Goal: Transaction & Acquisition: Purchase product/service

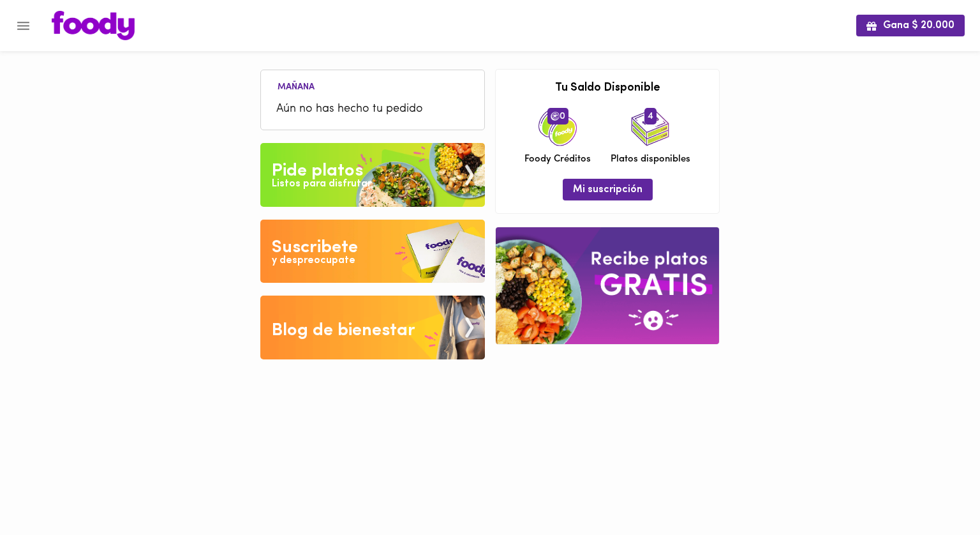
click at [406, 176] on img at bounding box center [372, 175] width 225 height 64
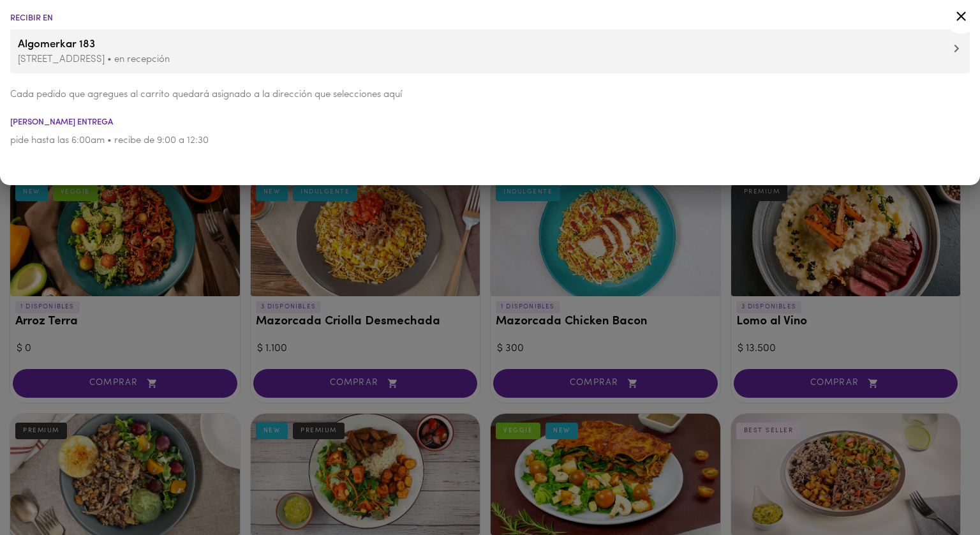
click at [191, 60] on p "[STREET_ADDRESS] • en recepción" at bounding box center [490, 59] width 944 height 13
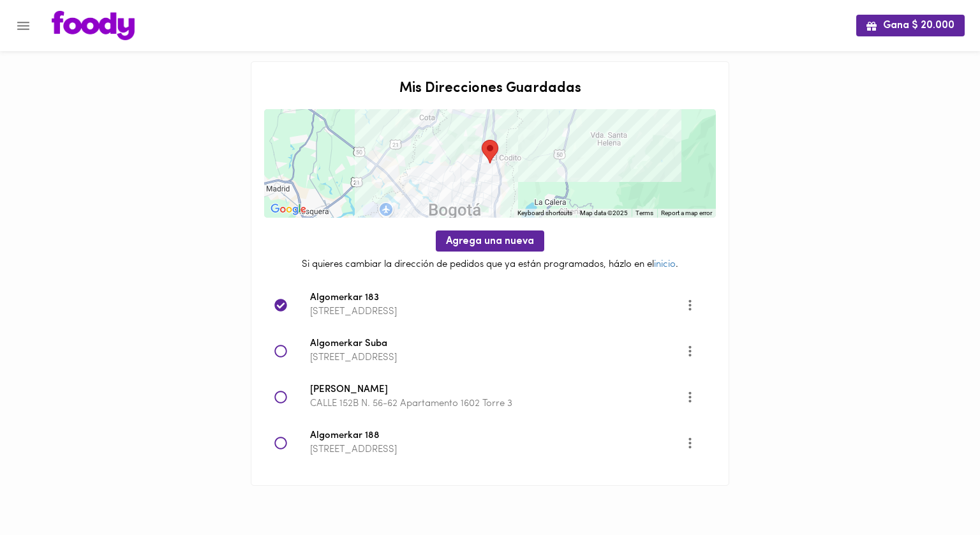
click at [151, 218] on div "Gana $ 20.000 Mis Direcciones Guardadas ← Move left → Move right ↑ Move up ↓ Mo…" at bounding box center [490, 259] width 980 height 518
click at [355, 297] on span "Algomerkar 183" at bounding box center [497, 298] width 375 height 15
click at [26, 18] on icon "Menu" at bounding box center [23, 26] width 16 height 16
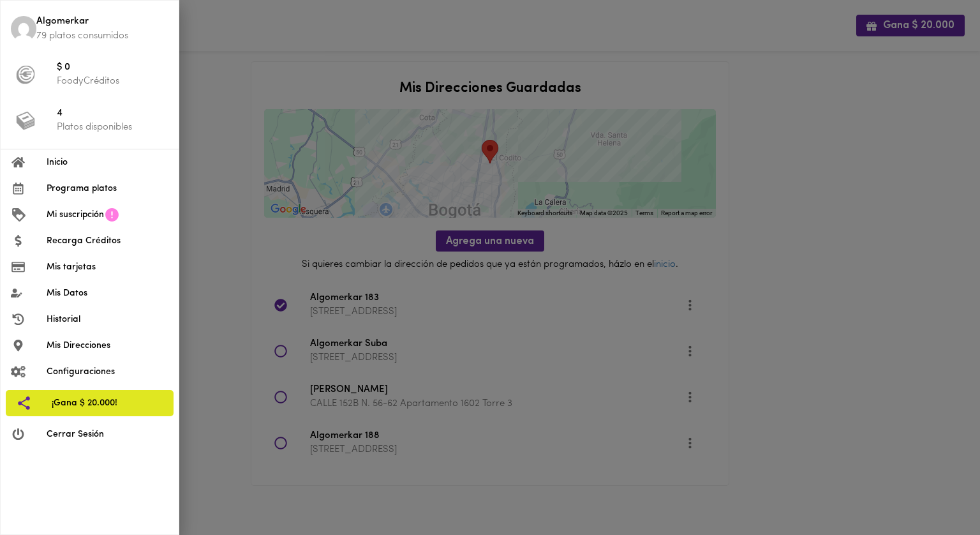
click at [79, 195] on span "Programa platos" at bounding box center [108, 188] width 122 height 13
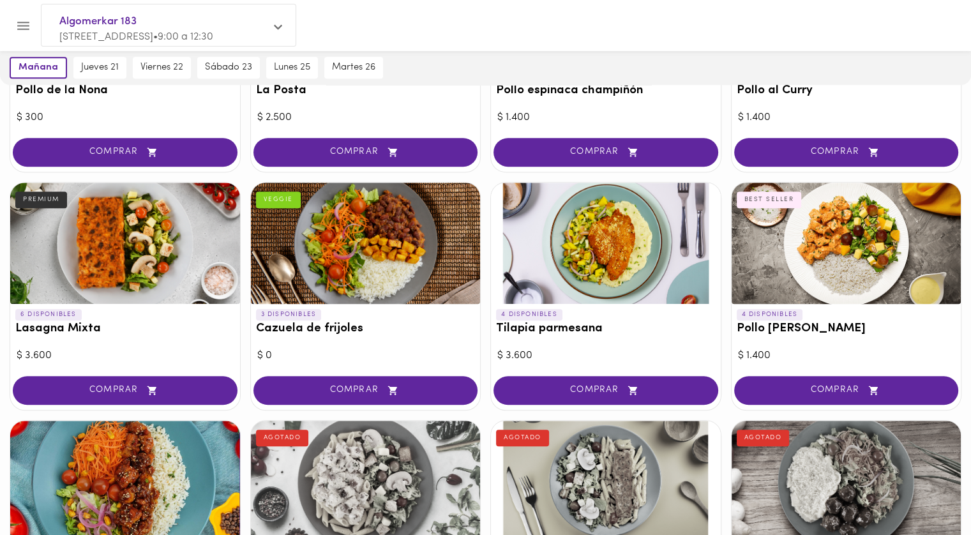
scroll to position [706, 0]
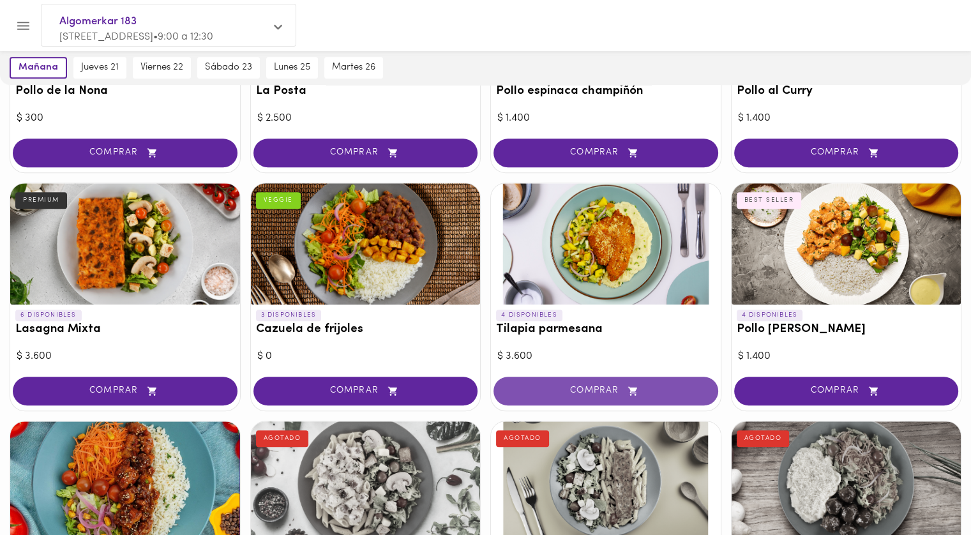
click at [577, 387] on span "COMPRAR" at bounding box center [605, 390] width 193 height 11
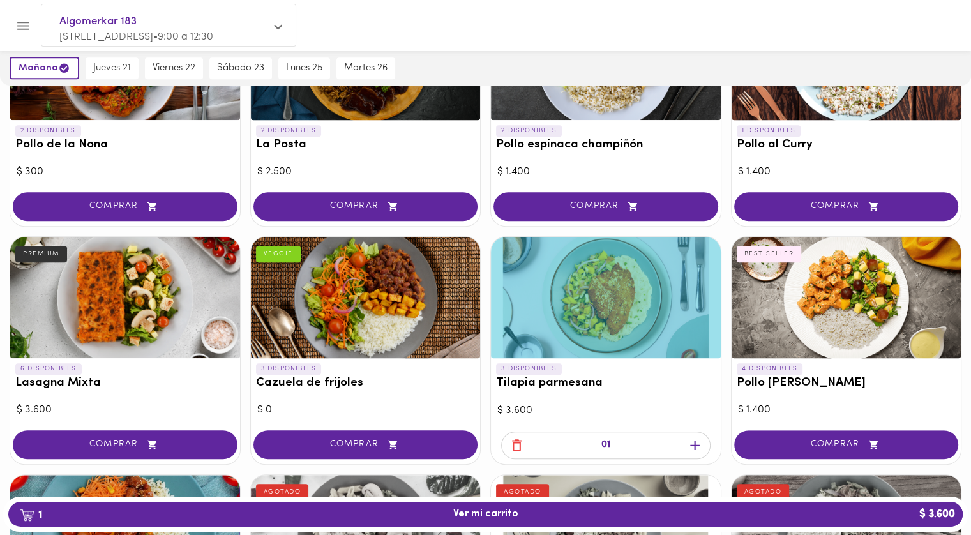
scroll to position [653, 0]
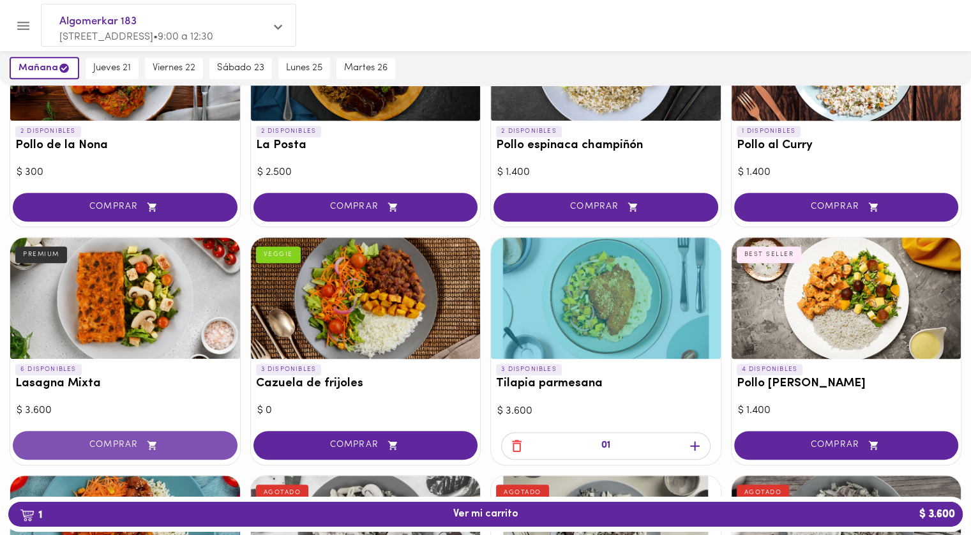
click at [154, 435] on button "COMPRAR" at bounding box center [125, 445] width 225 height 29
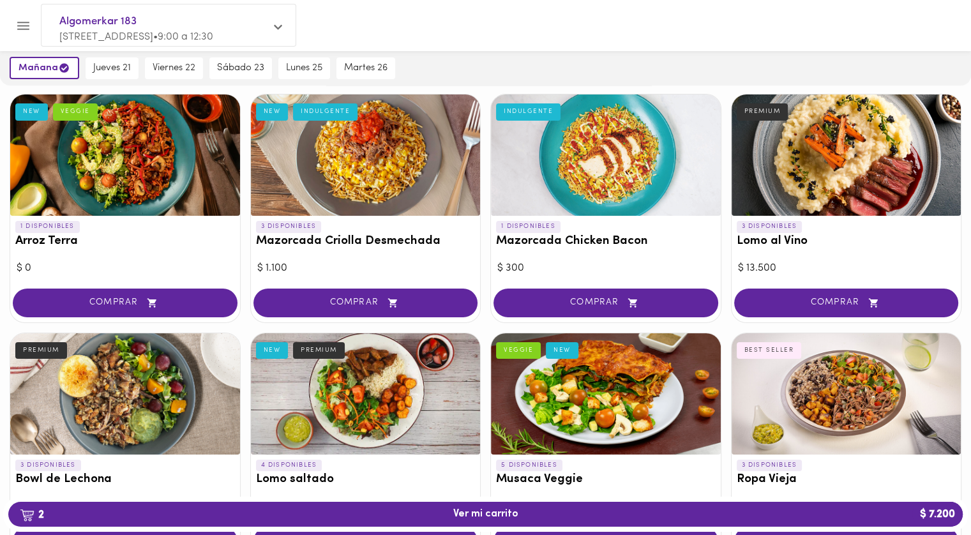
scroll to position [249, 0]
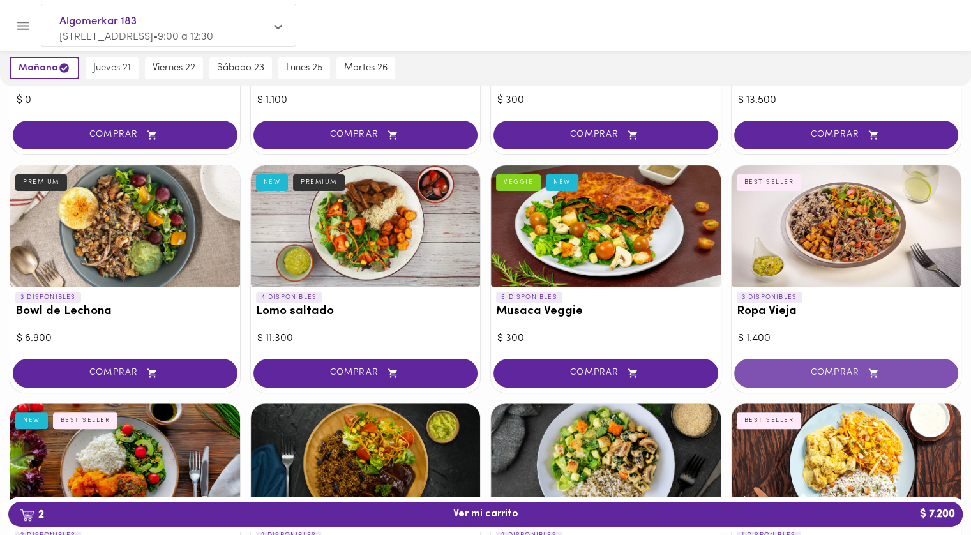
click at [824, 371] on span "COMPRAR" at bounding box center [846, 373] width 193 height 11
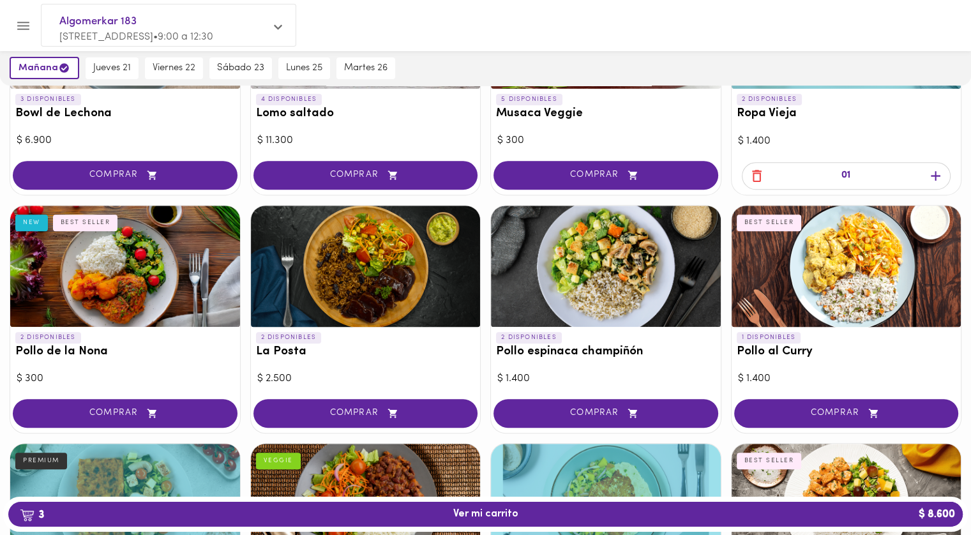
scroll to position [444, 0]
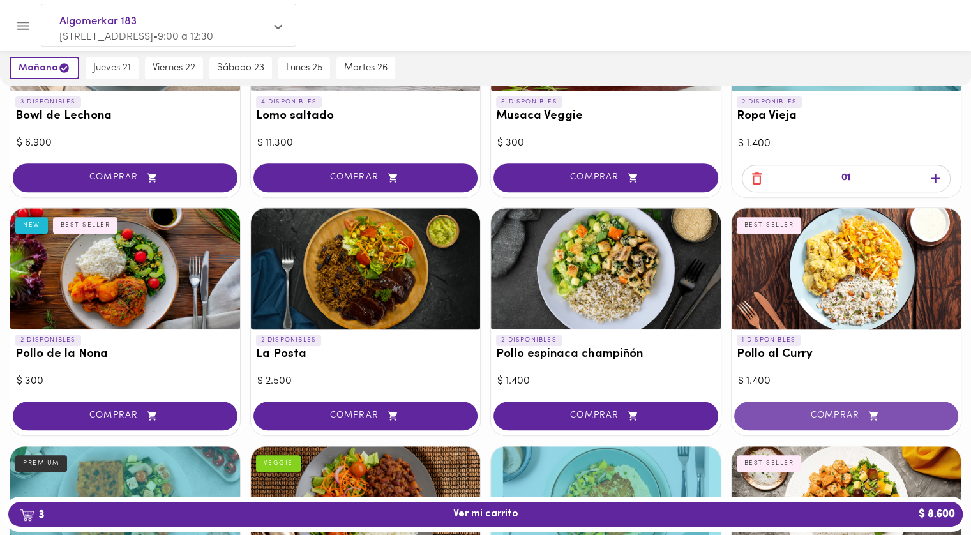
click at [861, 410] on span "COMPRAR" at bounding box center [846, 415] width 193 height 11
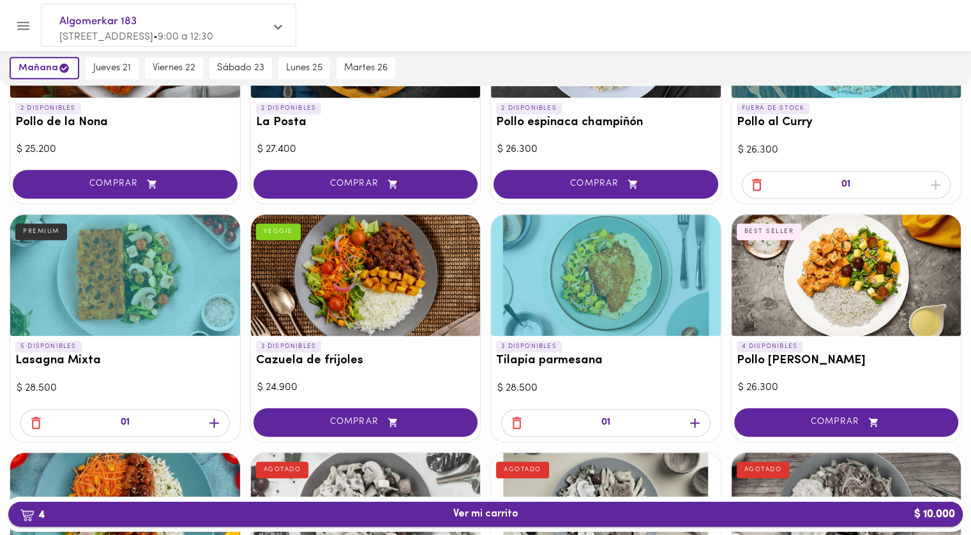
scroll to position [676, 0]
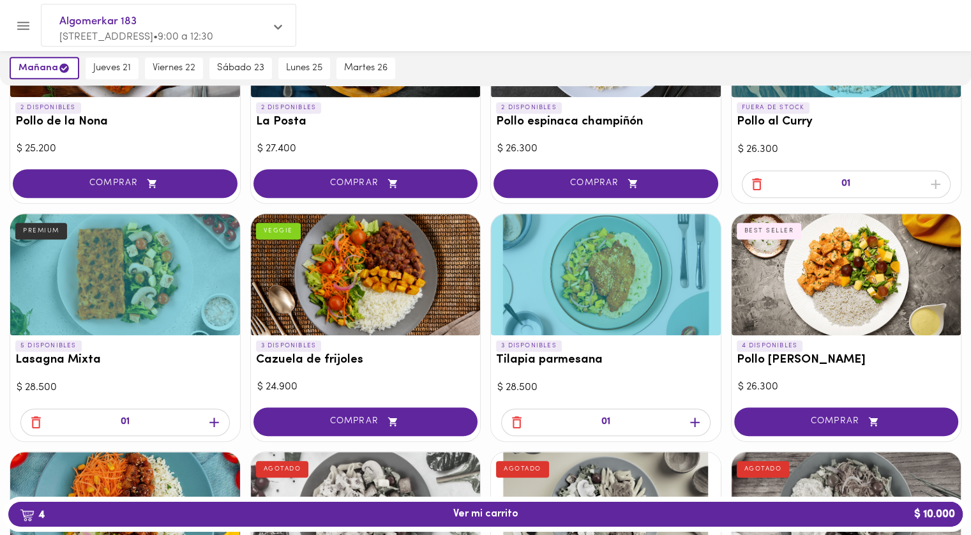
click at [43, 424] on icon "button" at bounding box center [36, 422] width 16 height 16
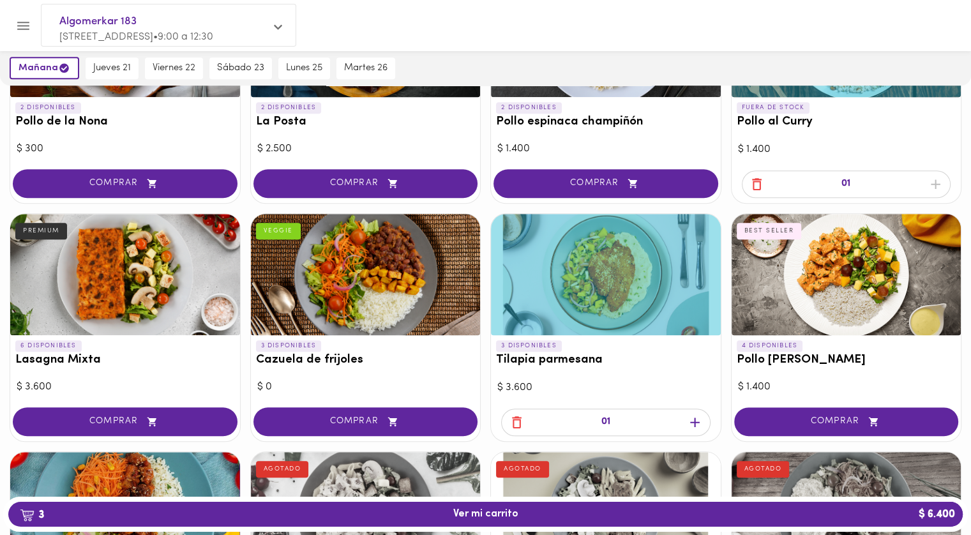
click at [754, 182] on icon "button" at bounding box center [756, 184] width 16 height 16
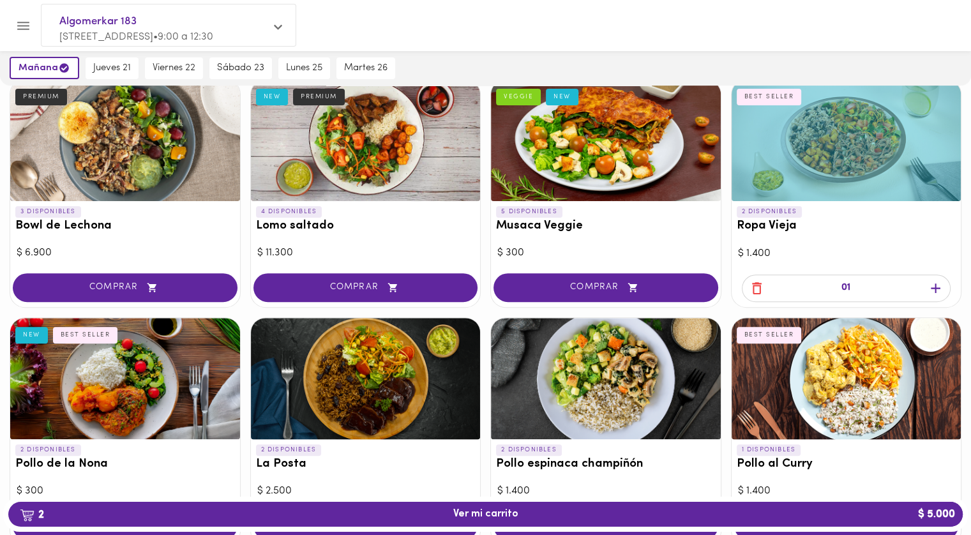
scroll to position [323, 0]
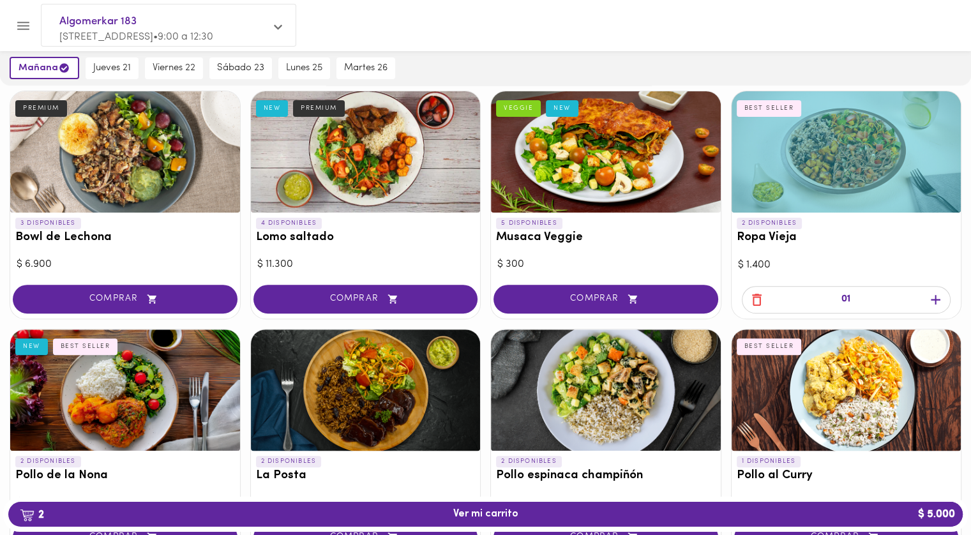
click at [757, 306] on icon "button" at bounding box center [756, 300] width 16 height 16
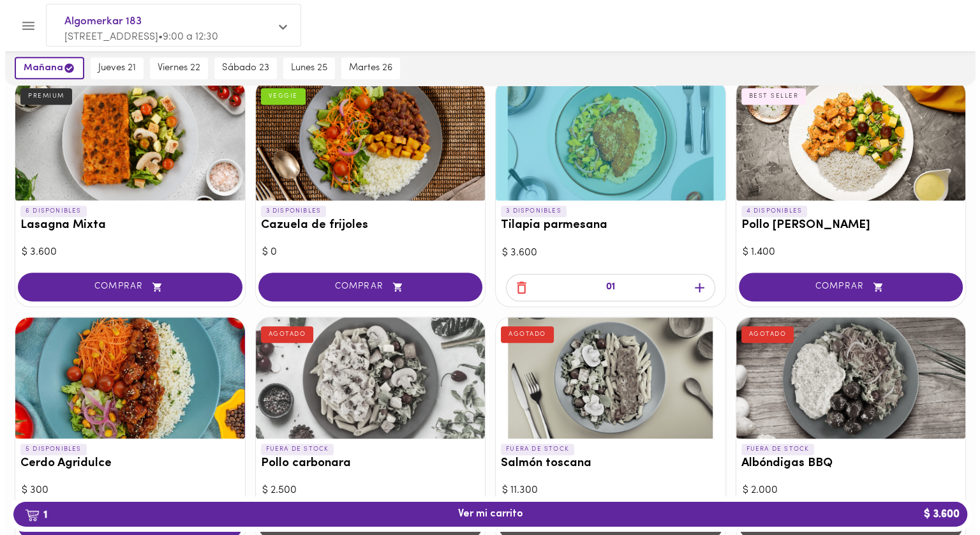
scroll to position [812, 0]
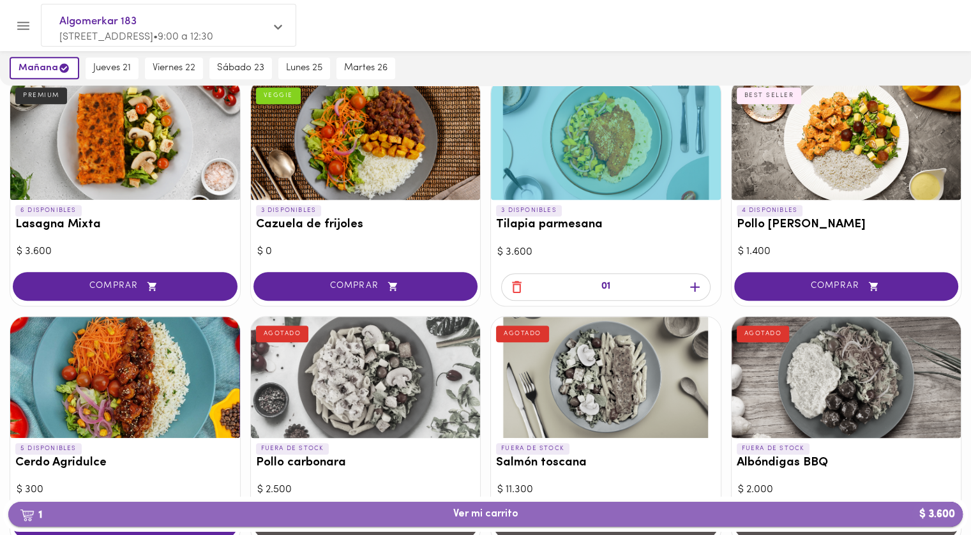
click at [655, 515] on span "1 Ver mi carrito $ 3.600" at bounding box center [486, 514] width 934 height 12
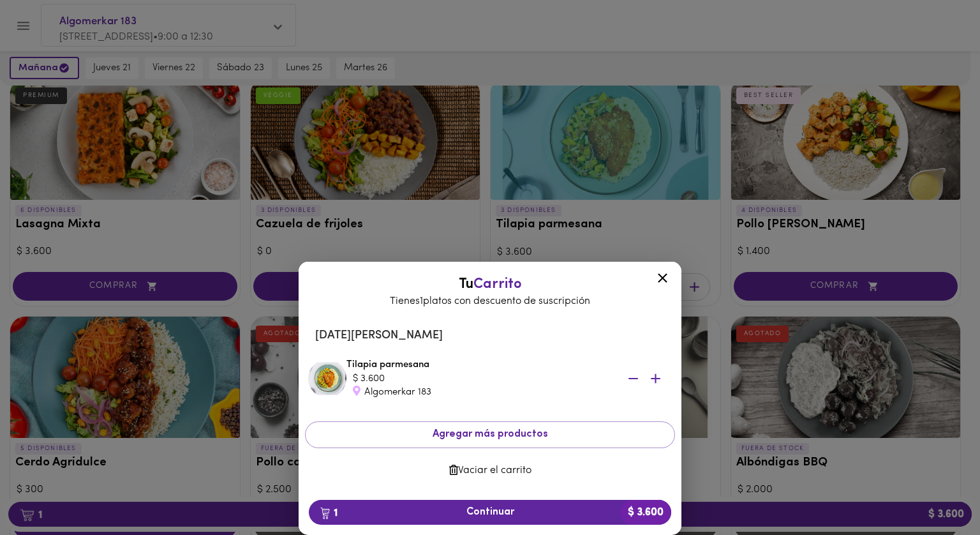
click at [660, 278] on icon at bounding box center [663, 278] width 16 height 16
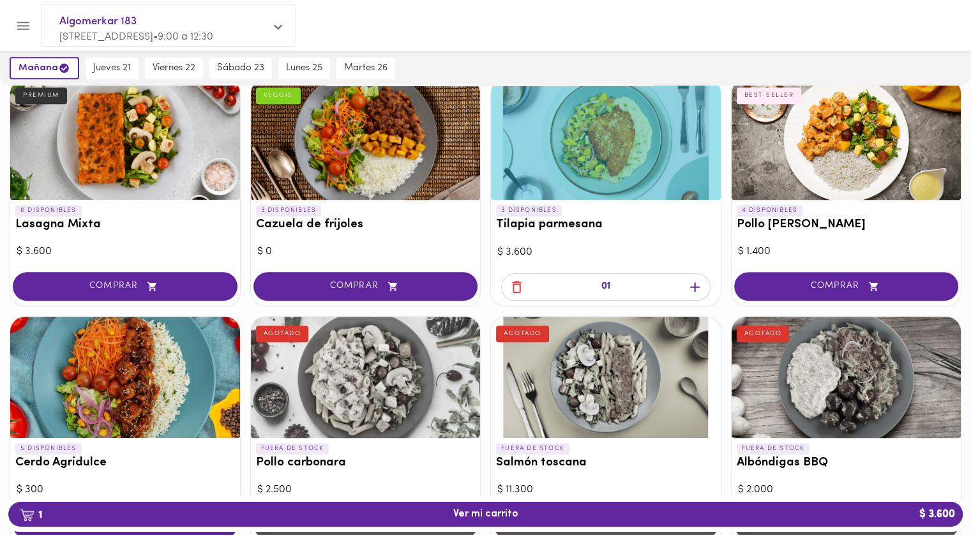
click at [519, 285] on icon "button" at bounding box center [517, 287] width 10 height 12
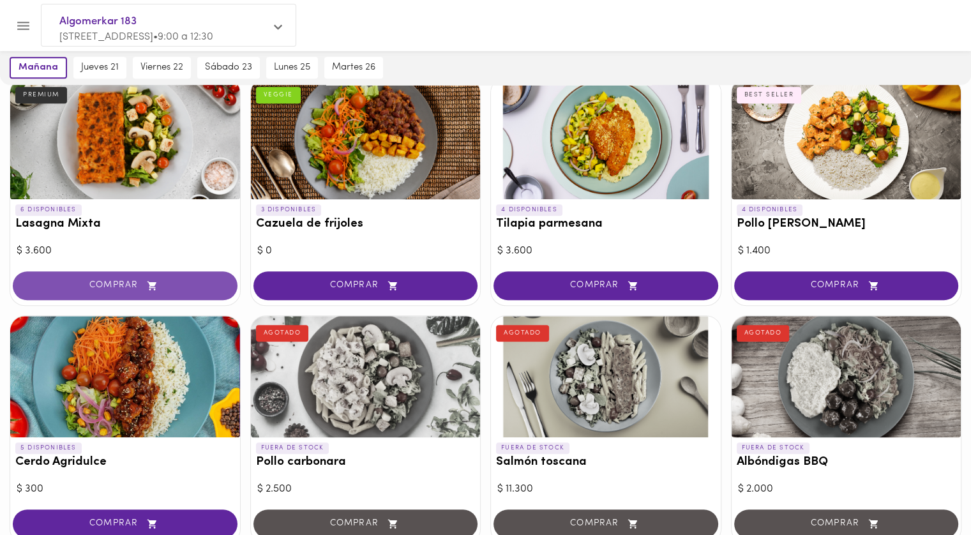
click at [82, 287] on span "COMPRAR" at bounding box center [125, 285] width 193 height 11
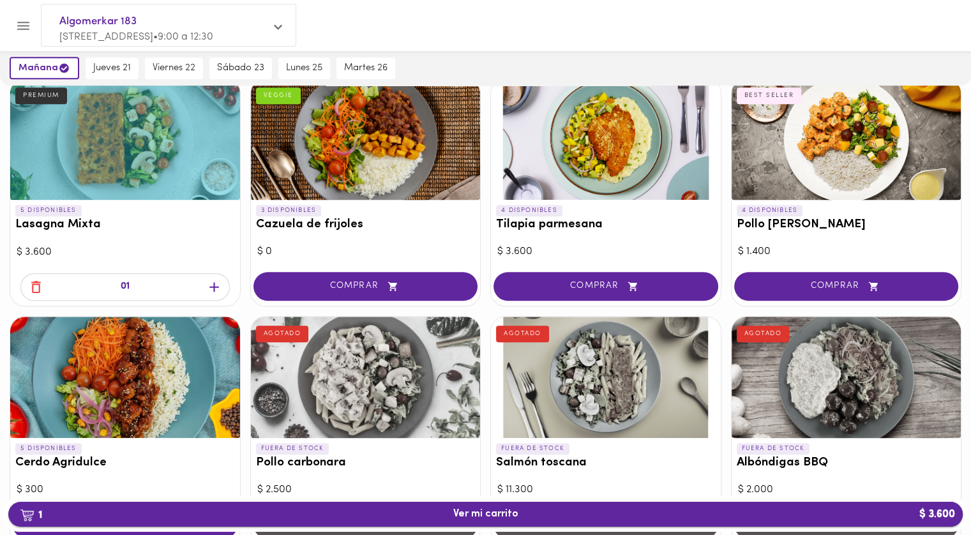
click at [484, 510] on span "1 Ver mi carrito $ 3.600" at bounding box center [485, 514] width 65 height 12
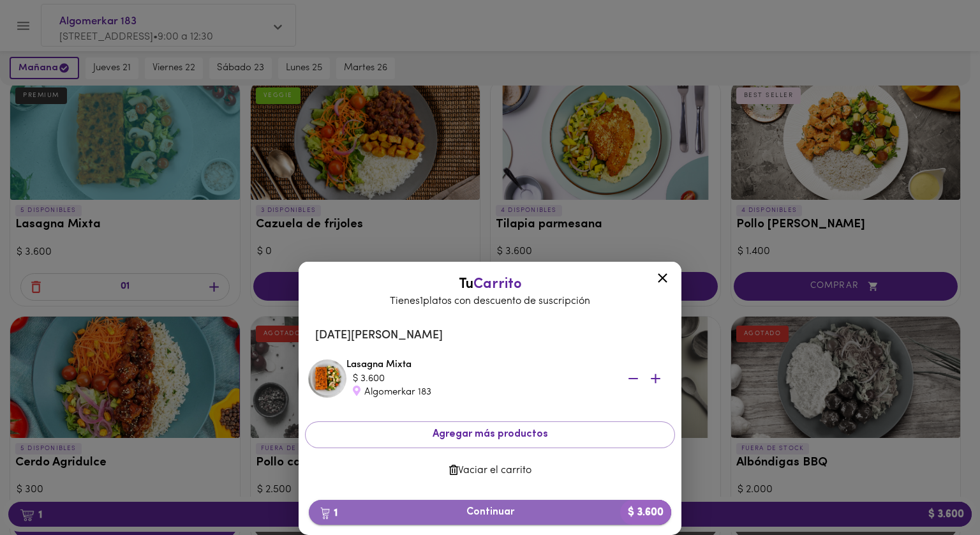
click at [493, 514] on span "1 Continuar $ 3.600" at bounding box center [490, 512] width 342 height 12
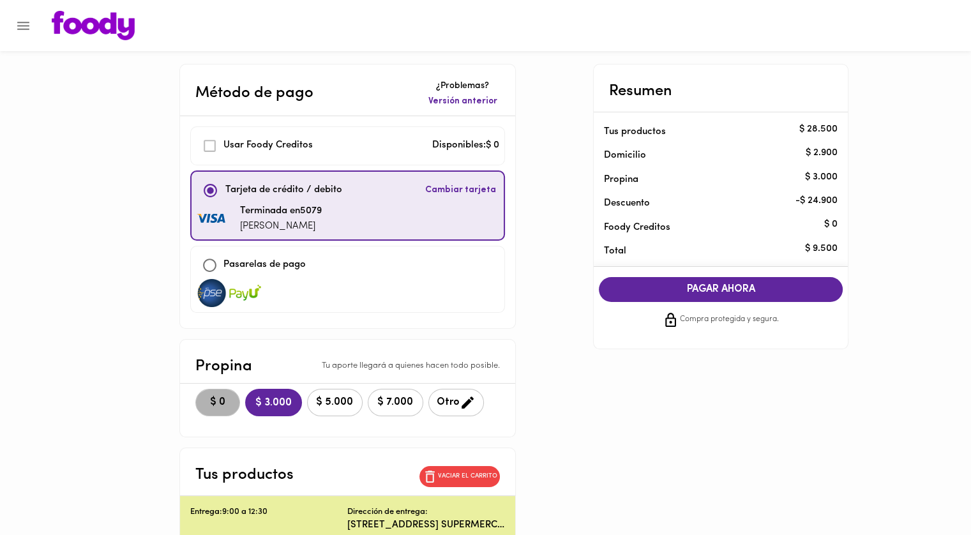
click at [228, 402] on span "$ 0" at bounding box center [218, 402] width 28 height 12
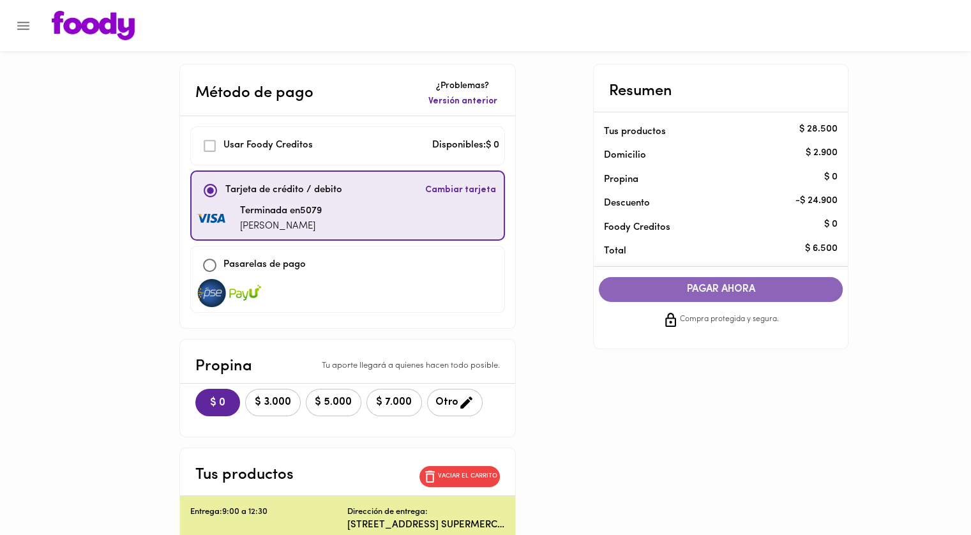
click at [717, 285] on span "PAGAR AHORA" at bounding box center [720, 289] width 218 height 12
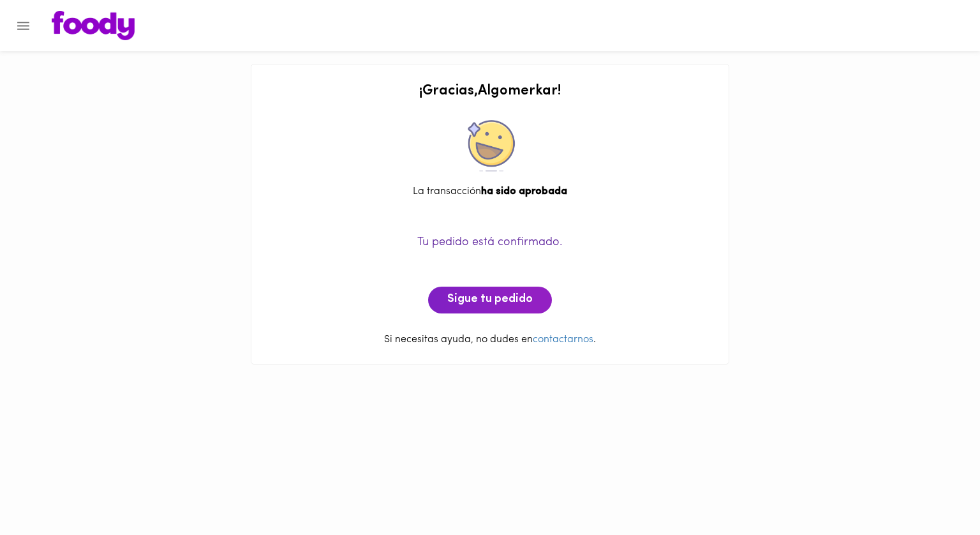
click at [112, 20] on img at bounding box center [93, 25] width 83 height 29
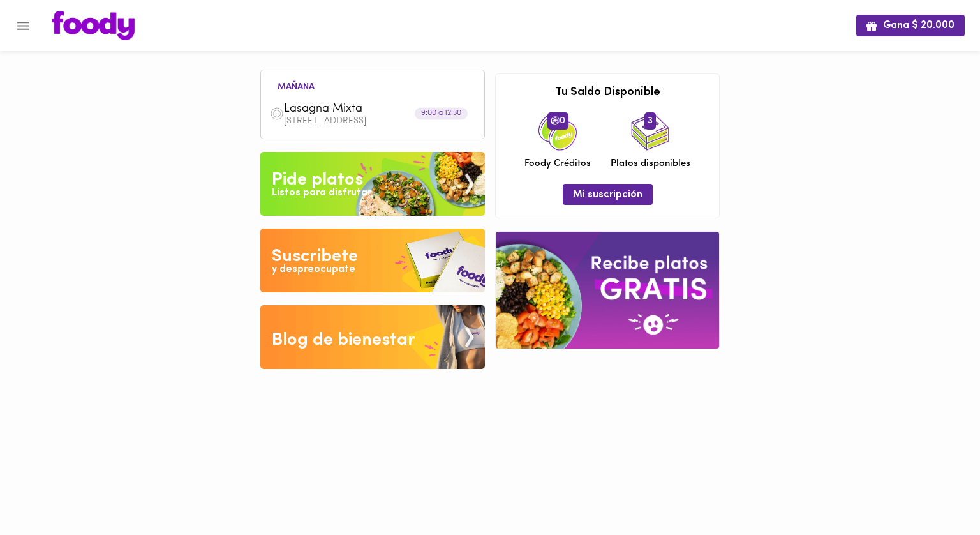
click at [352, 184] on div "Pide platos" at bounding box center [317, 180] width 91 height 26
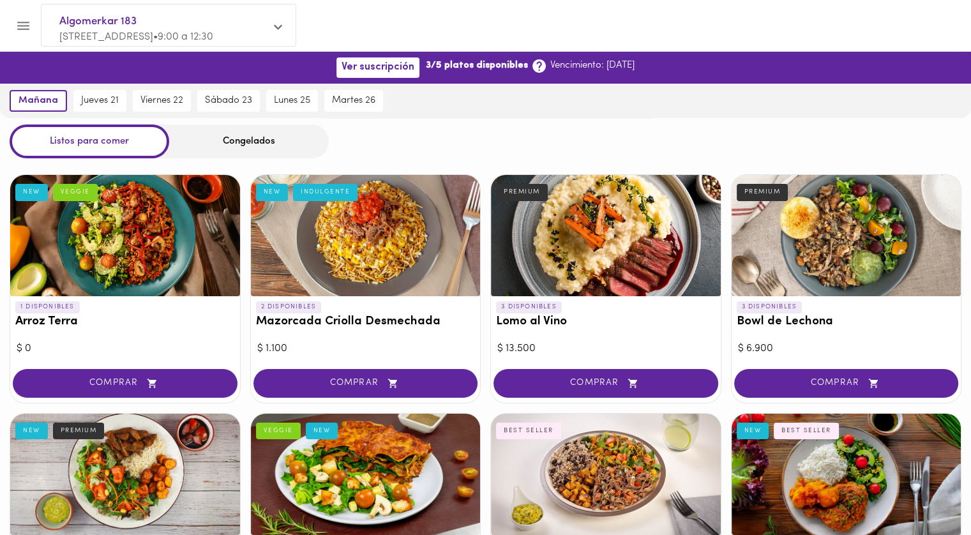
click at [184, 24] on span "Algomerkar 183" at bounding box center [161, 21] width 205 height 17
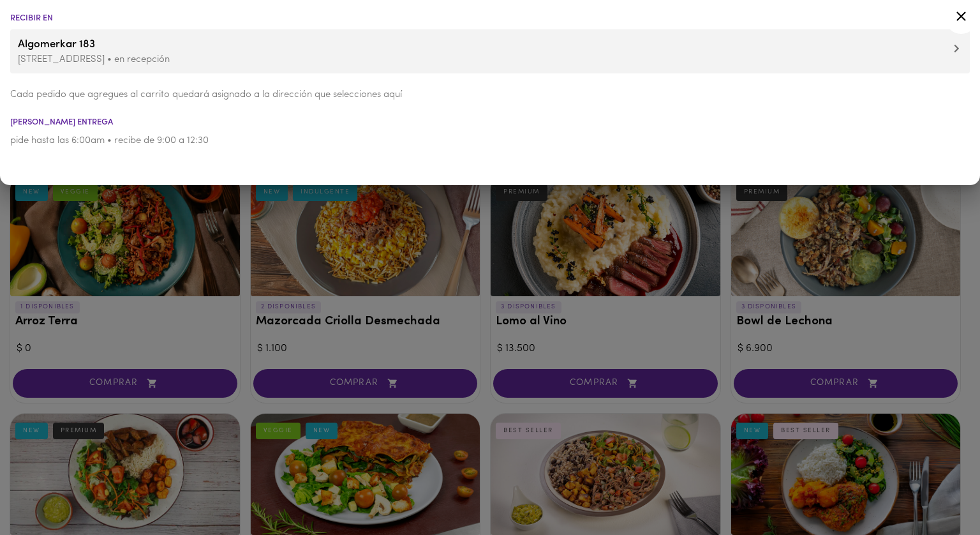
click at [137, 59] on p "[STREET_ADDRESS] • en recepción" at bounding box center [490, 59] width 944 height 13
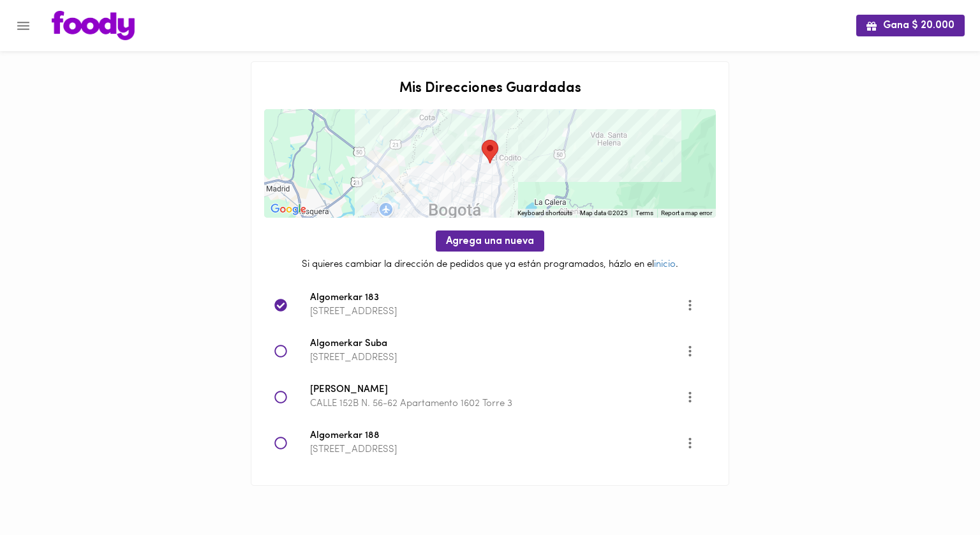
click at [277, 392] on icon at bounding box center [280, 397] width 12 height 12
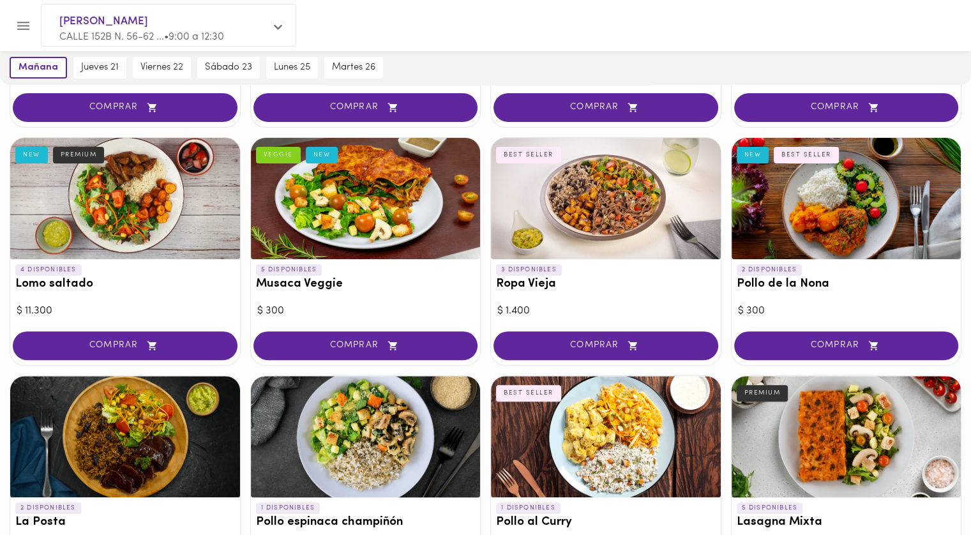
scroll to position [337, 0]
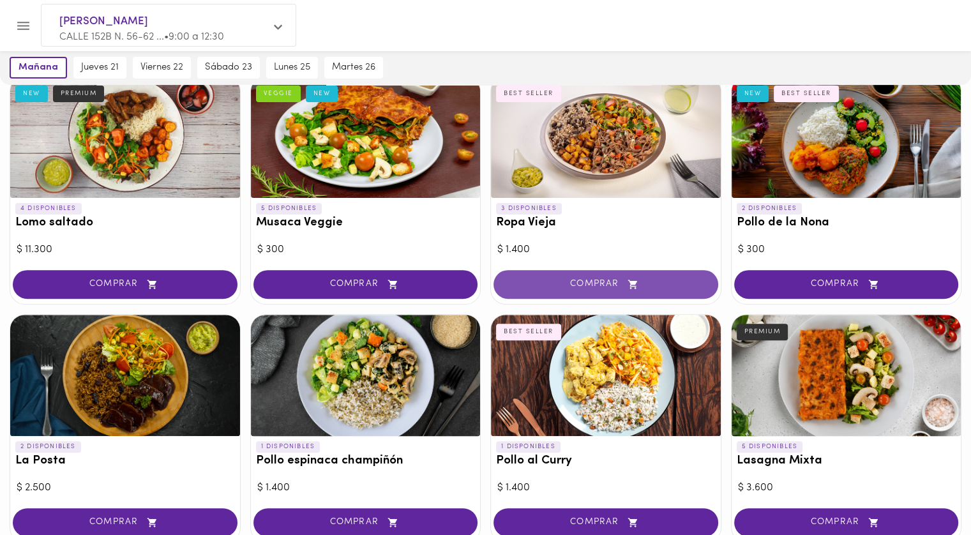
click at [553, 280] on span "COMPRAR" at bounding box center [605, 284] width 193 height 11
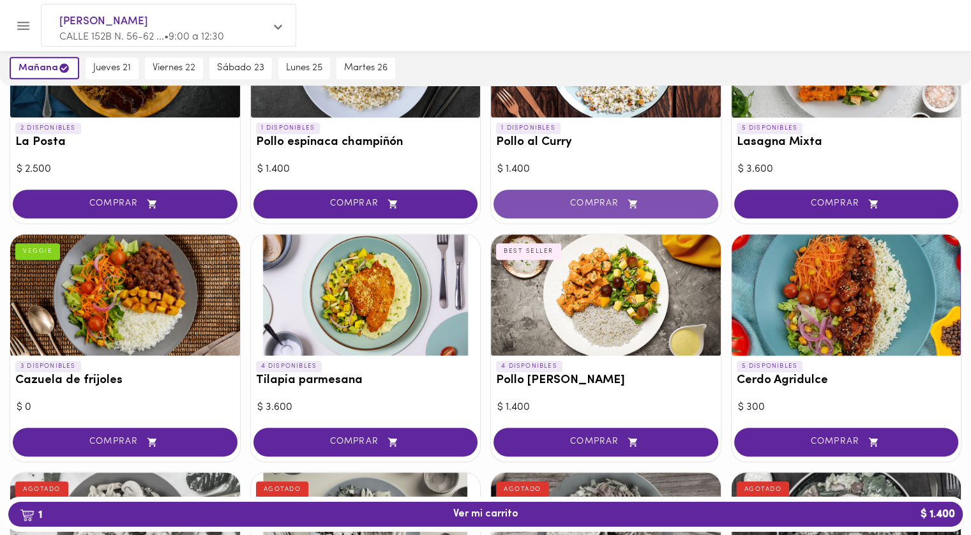
scroll to position [656, 0]
click at [588, 198] on span "COMPRAR" at bounding box center [605, 203] width 193 height 11
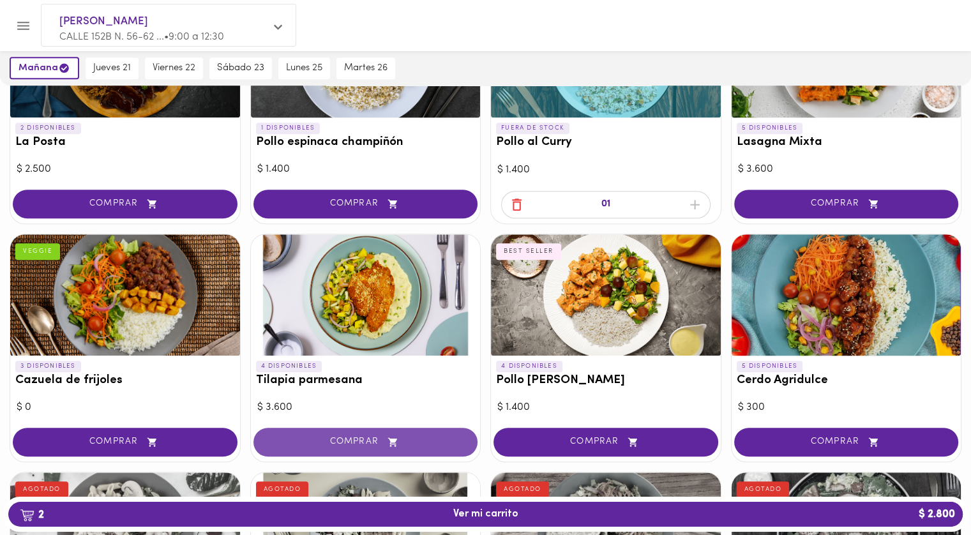
click at [351, 436] on span "COMPRAR" at bounding box center [365, 441] width 193 height 11
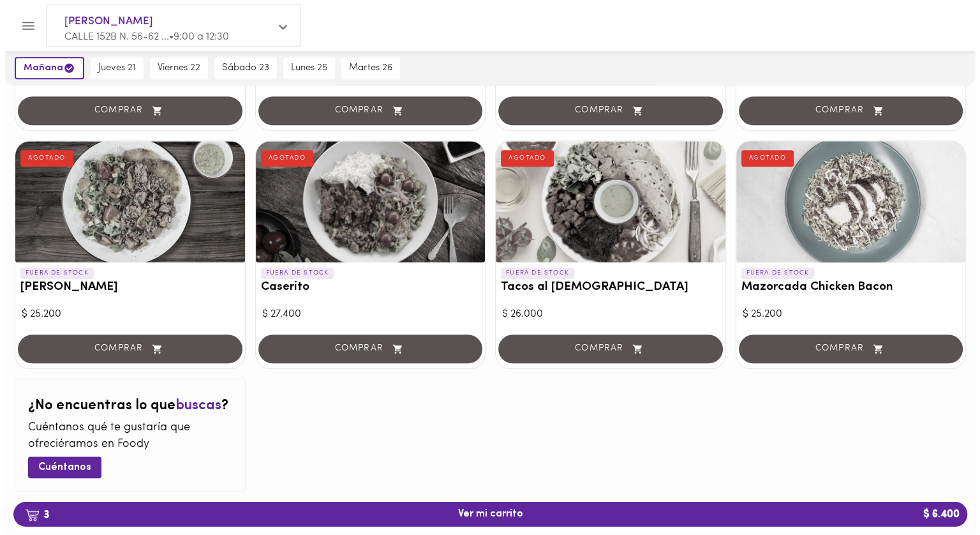
scroll to position [1252, 0]
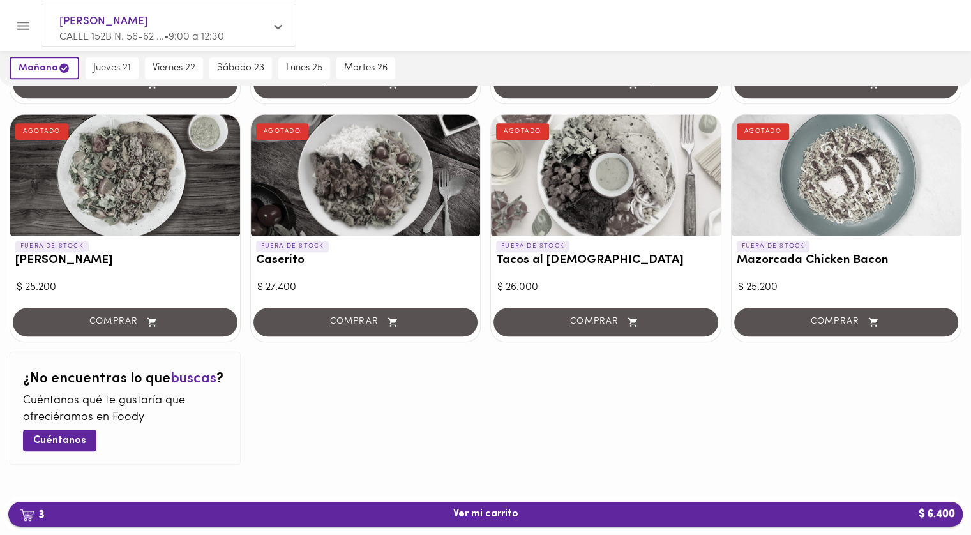
click at [504, 518] on span "3 Ver mi carrito $ 6.400" at bounding box center [485, 514] width 65 height 12
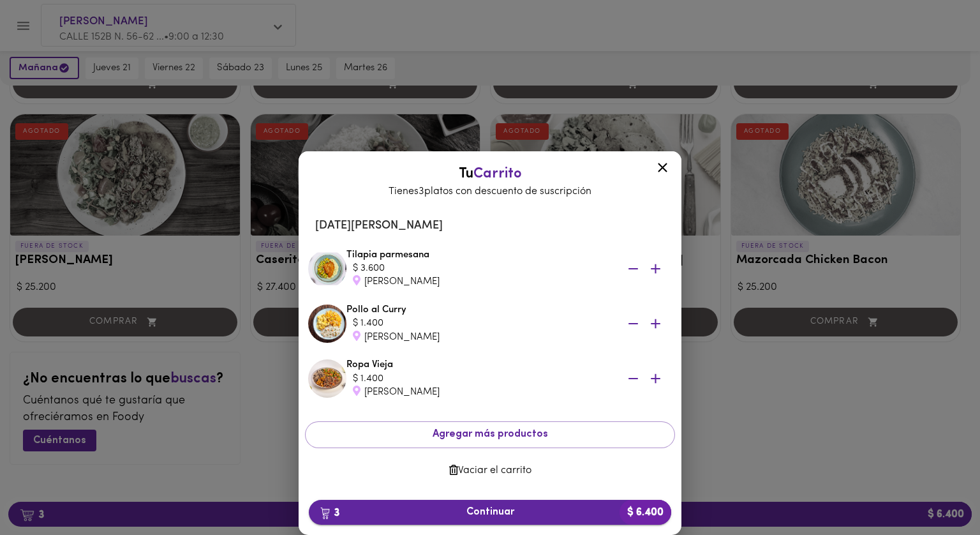
click at [492, 510] on span "3 Continuar $ 6.400" at bounding box center [490, 512] width 342 height 12
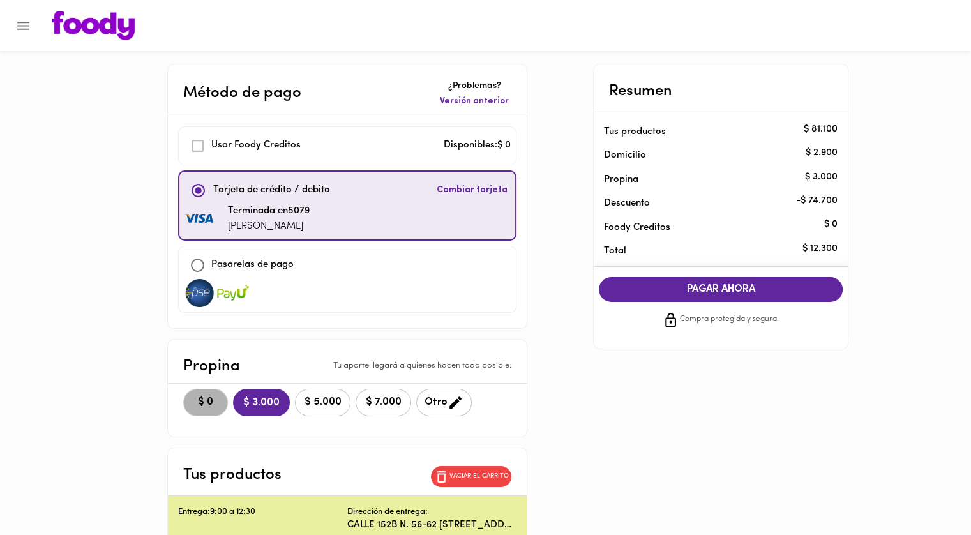
click at [183, 396] on button "$ 0" at bounding box center [205, 402] width 45 height 27
click at [669, 285] on span "PAGAR AHORA" at bounding box center [720, 289] width 218 height 12
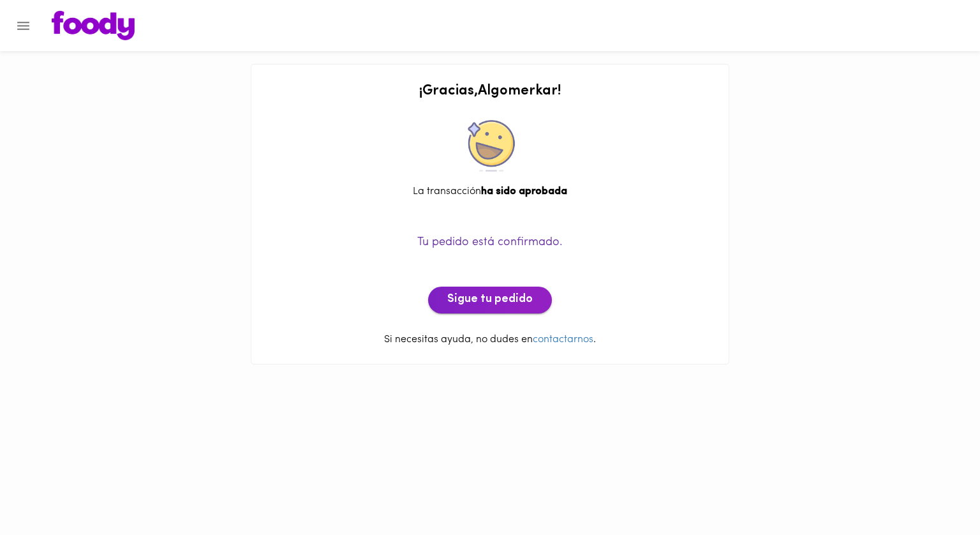
click at [465, 301] on span "Sigue tu pedido" at bounding box center [490, 300] width 86 height 14
